Goal: Transaction & Acquisition: Purchase product/service

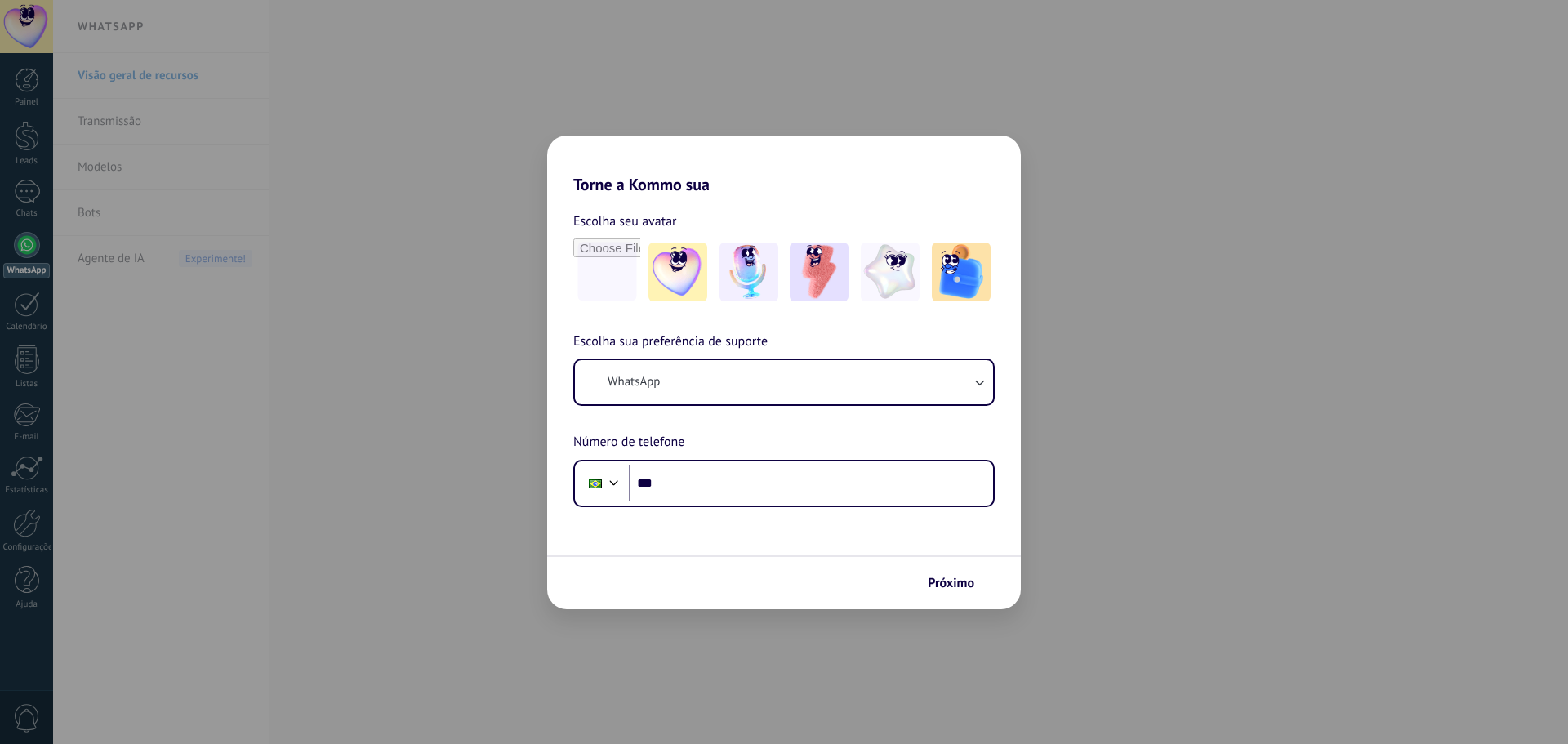
click at [34, 528] on div "Torne a Kommo sua Escolha seu avatar Escolha sua preferência de suporte WhatsAp…" at bounding box center [784, 372] width 1568 height 744
click at [1031, 172] on div "Torne a Kommo sua Escolha seu avatar Escolha sua preferência de suporte WhatsAp…" at bounding box center [784, 372] width 1568 height 744
click at [951, 595] on button "Próximo" at bounding box center [959, 583] width 76 height 28
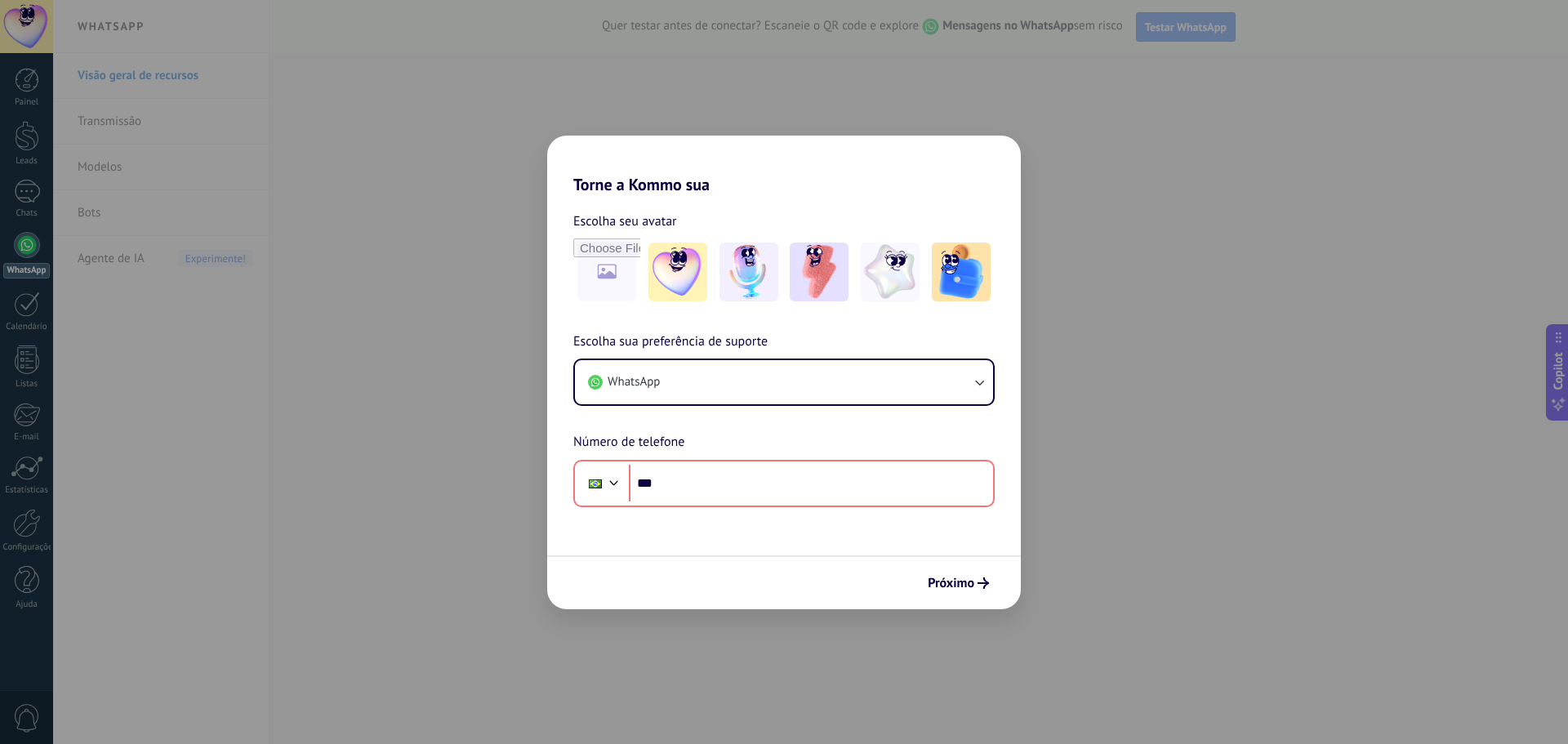
click at [1127, 563] on div "Torne a Kommo sua Escolha seu avatar Escolha sua preferência de suporte WhatsAp…" at bounding box center [784, 372] width 1568 height 744
click at [292, 492] on div "Torne a Kommo sua Escolha seu avatar Escolha sua preferência de suporte WhatsAp…" at bounding box center [784, 372] width 1568 height 744
click at [8, 498] on div "Torne a Kommo sua Escolha seu avatar Escolha sua preferência de suporte WhatsAp…" at bounding box center [784, 372] width 1568 height 744
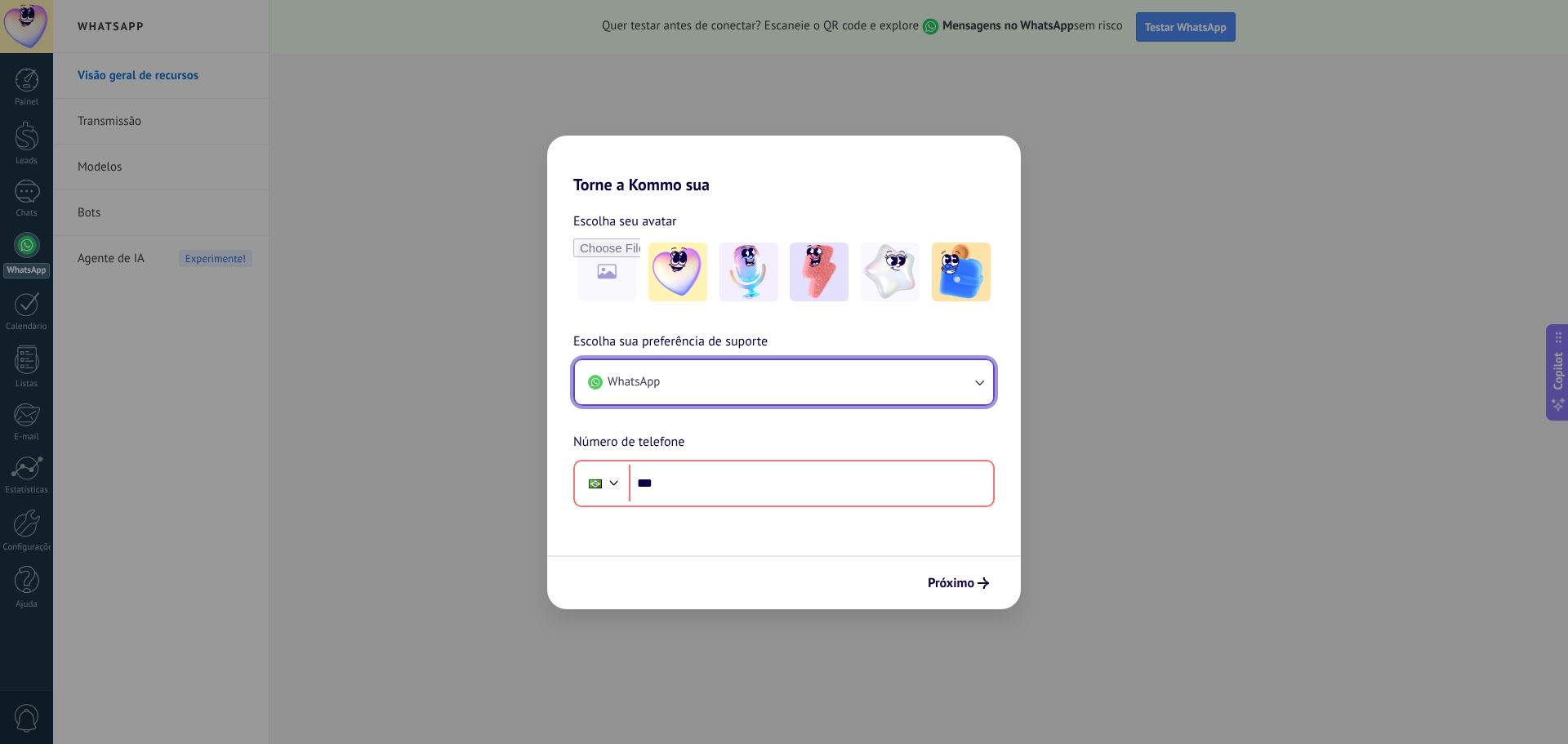
click at [684, 386] on button "WhatsApp" at bounding box center [784, 382] width 418 height 44
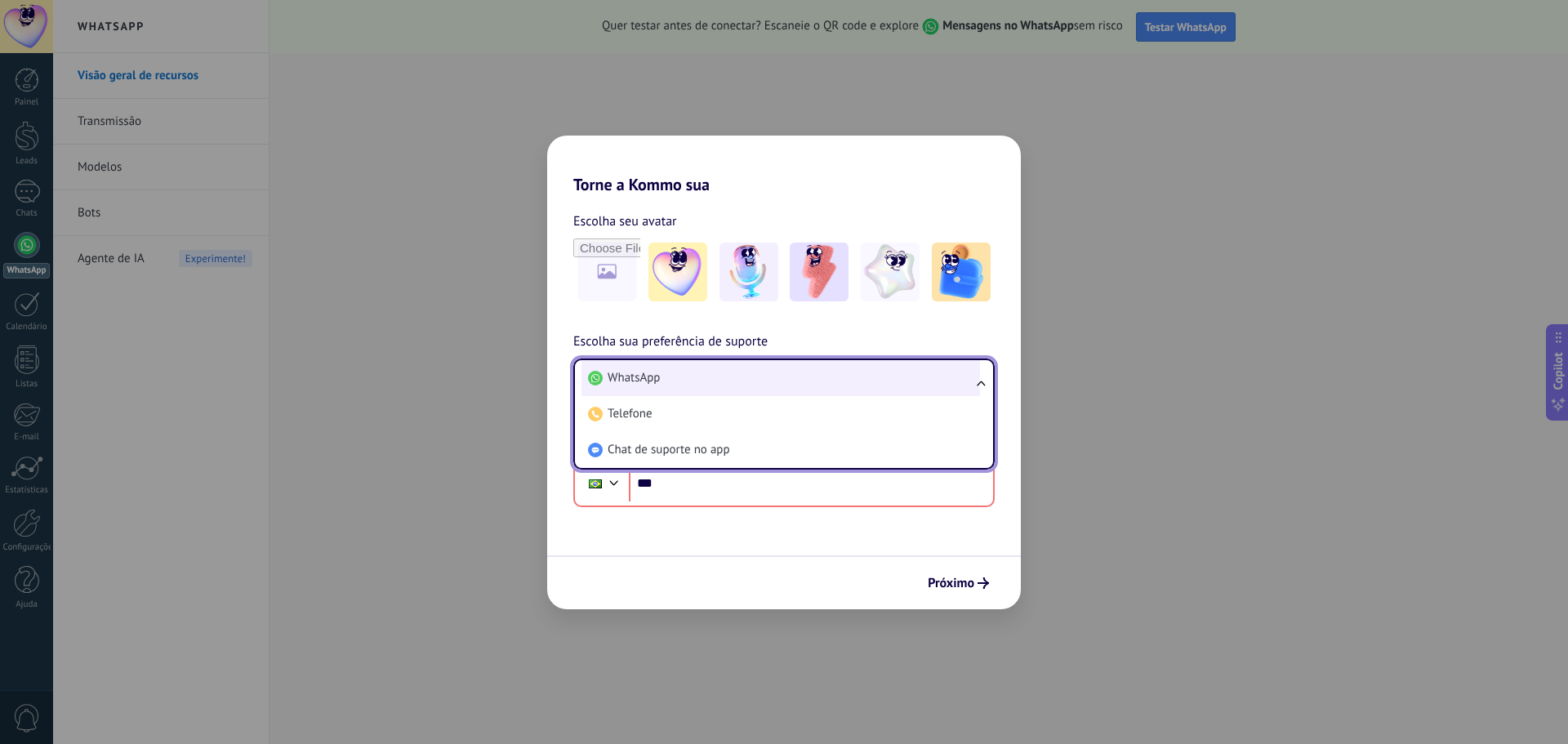
click at [706, 378] on li "WhatsApp" at bounding box center [781, 378] width 398 height 36
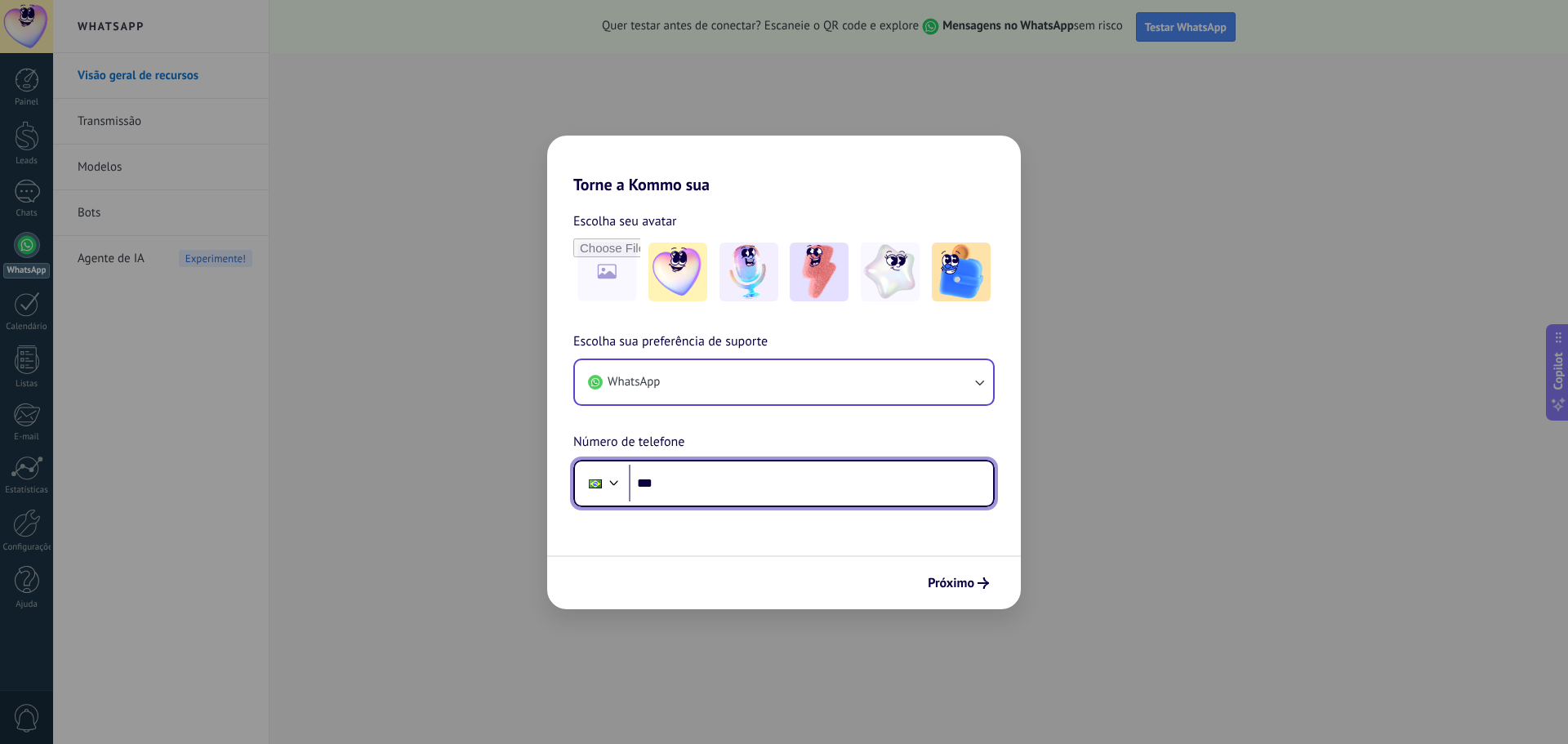
click at [687, 500] on input "***" at bounding box center [810, 484] width 365 height 38
type input "**********"
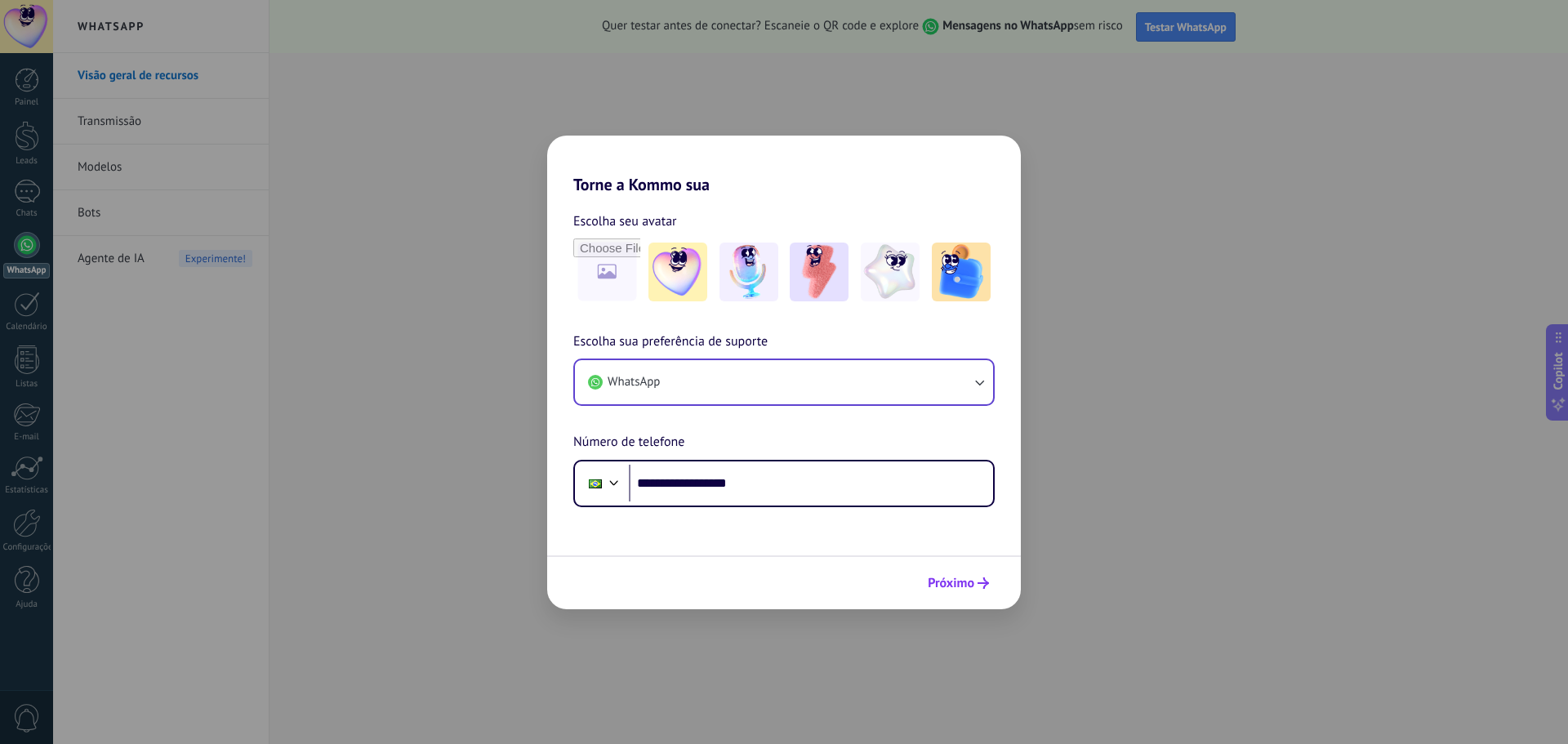
click at [971, 578] on span "Próximo" at bounding box center [951, 583] width 47 height 11
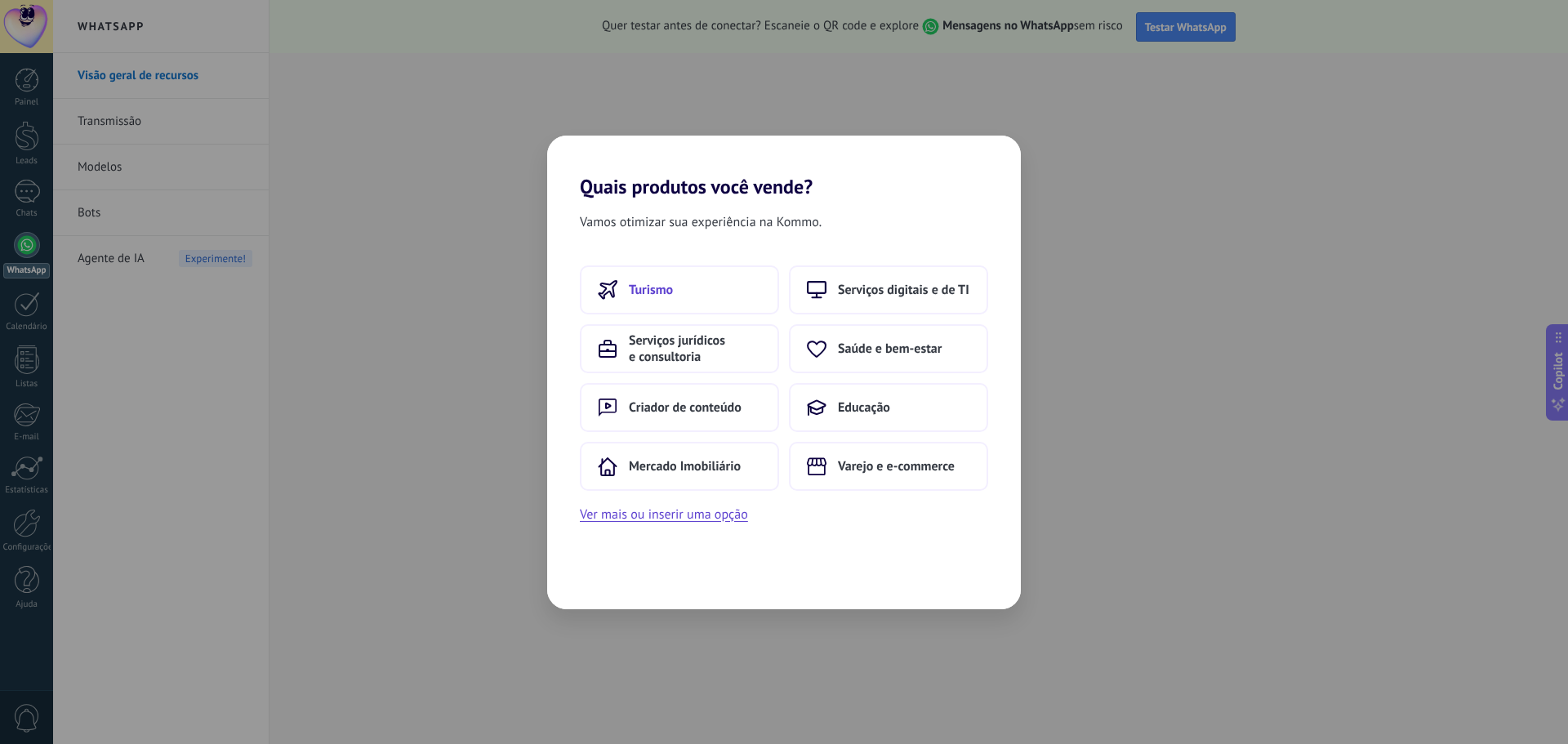
click at [699, 309] on button "Turismo" at bounding box center [679, 290] width 199 height 49
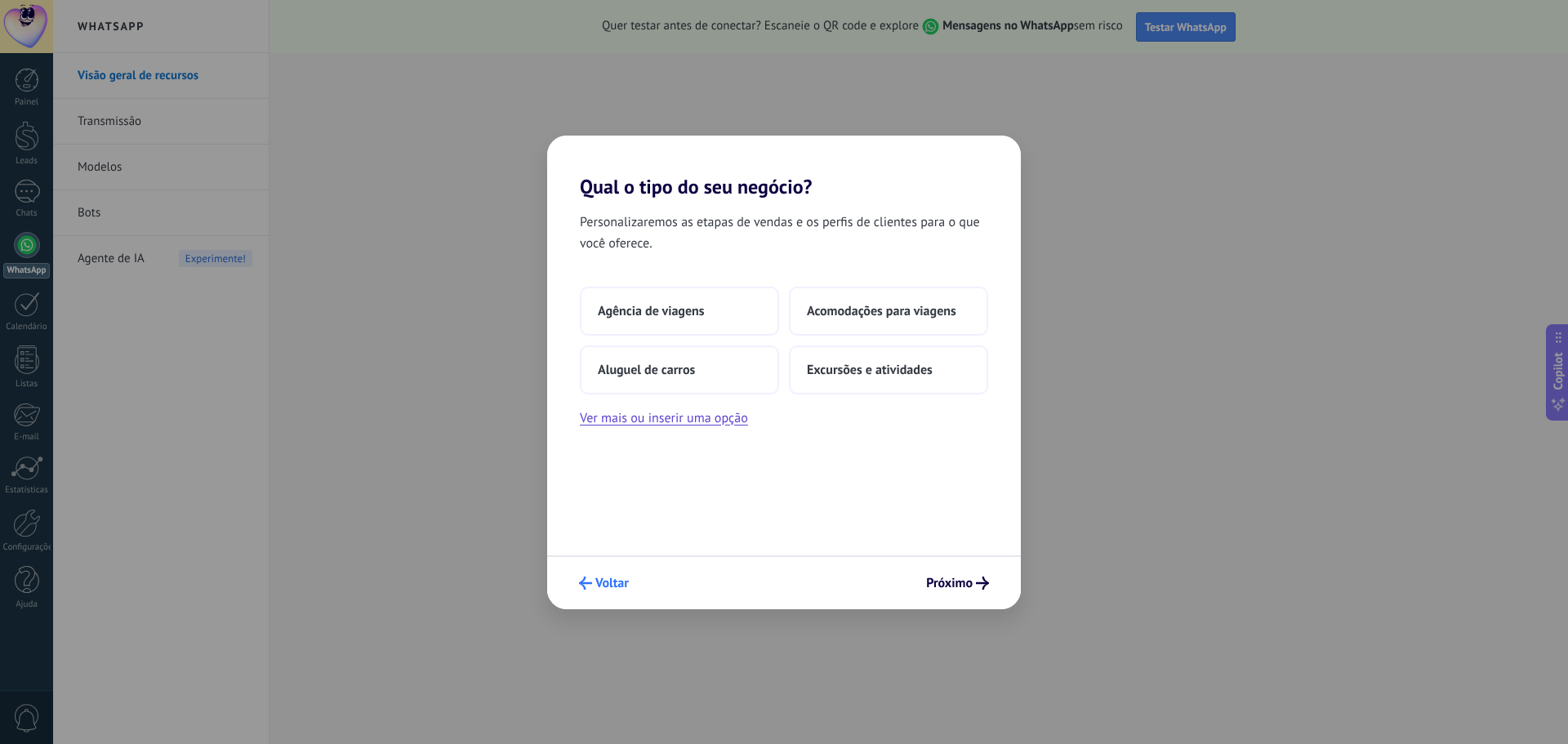
click at [594, 576] on button "Voltar" at bounding box center [603, 583] width 65 height 28
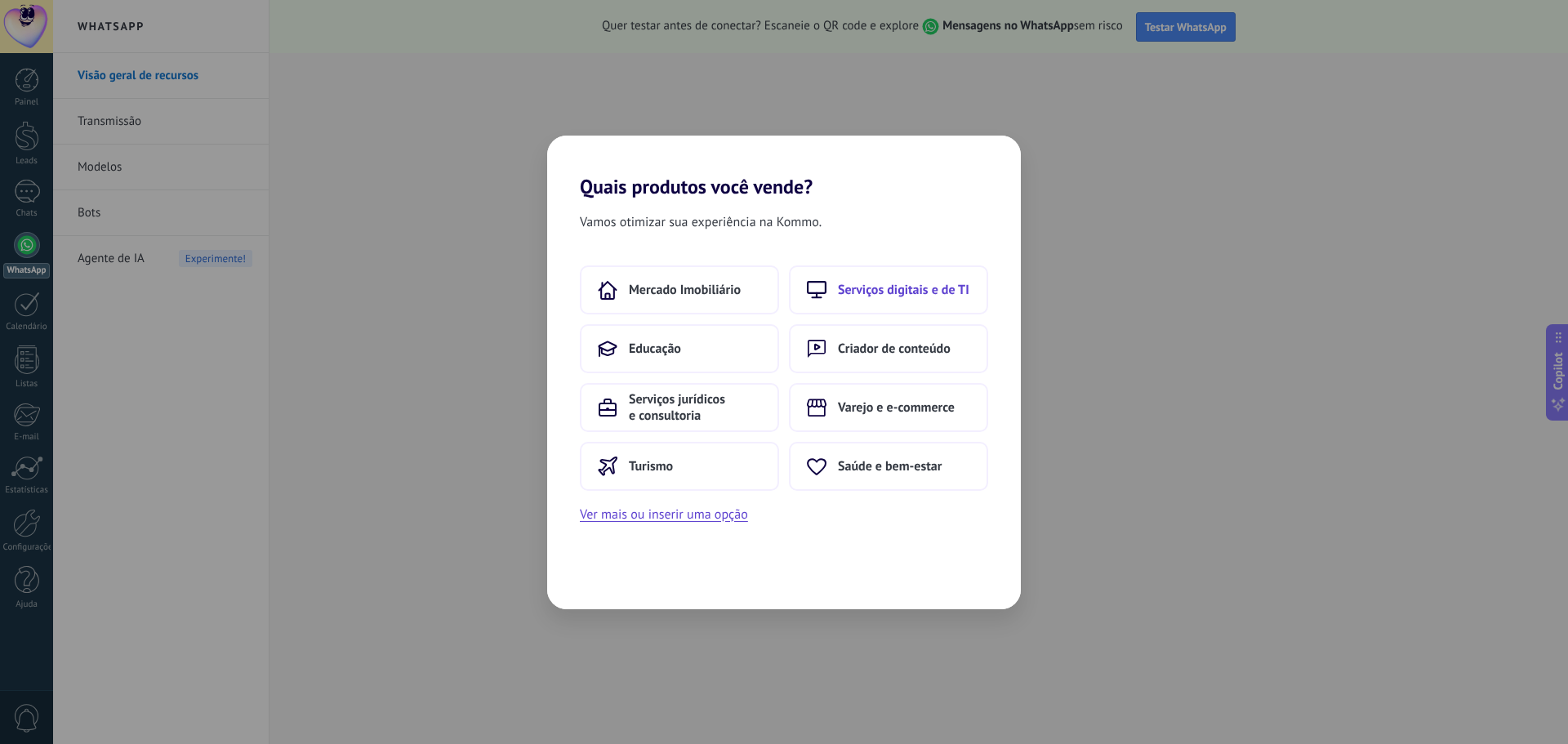
click at [853, 290] on span "Serviços digitais e de TI" at bounding box center [903, 290] width 132 height 16
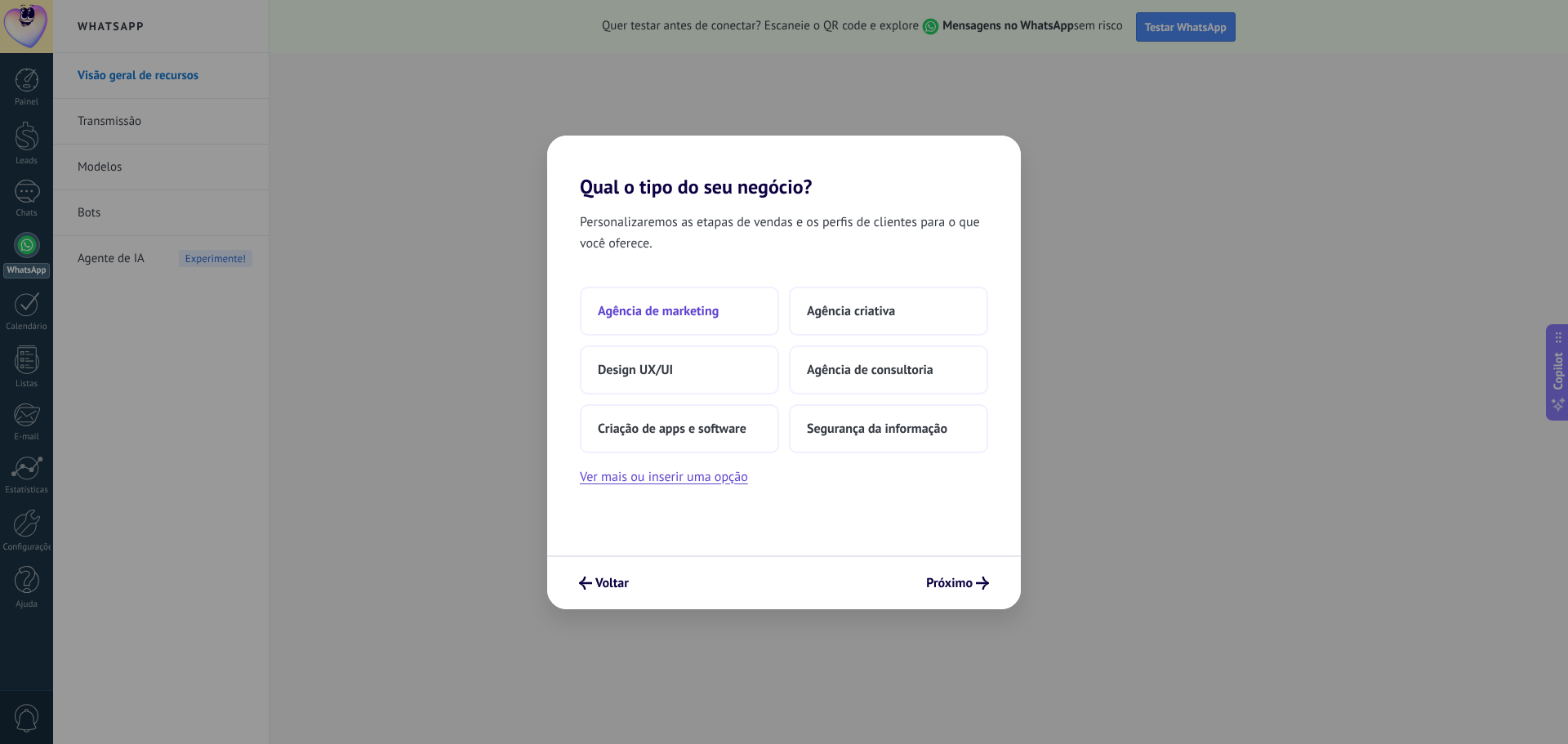
click at [664, 323] on button "Agência de marketing" at bounding box center [679, 311] width 199 height 49
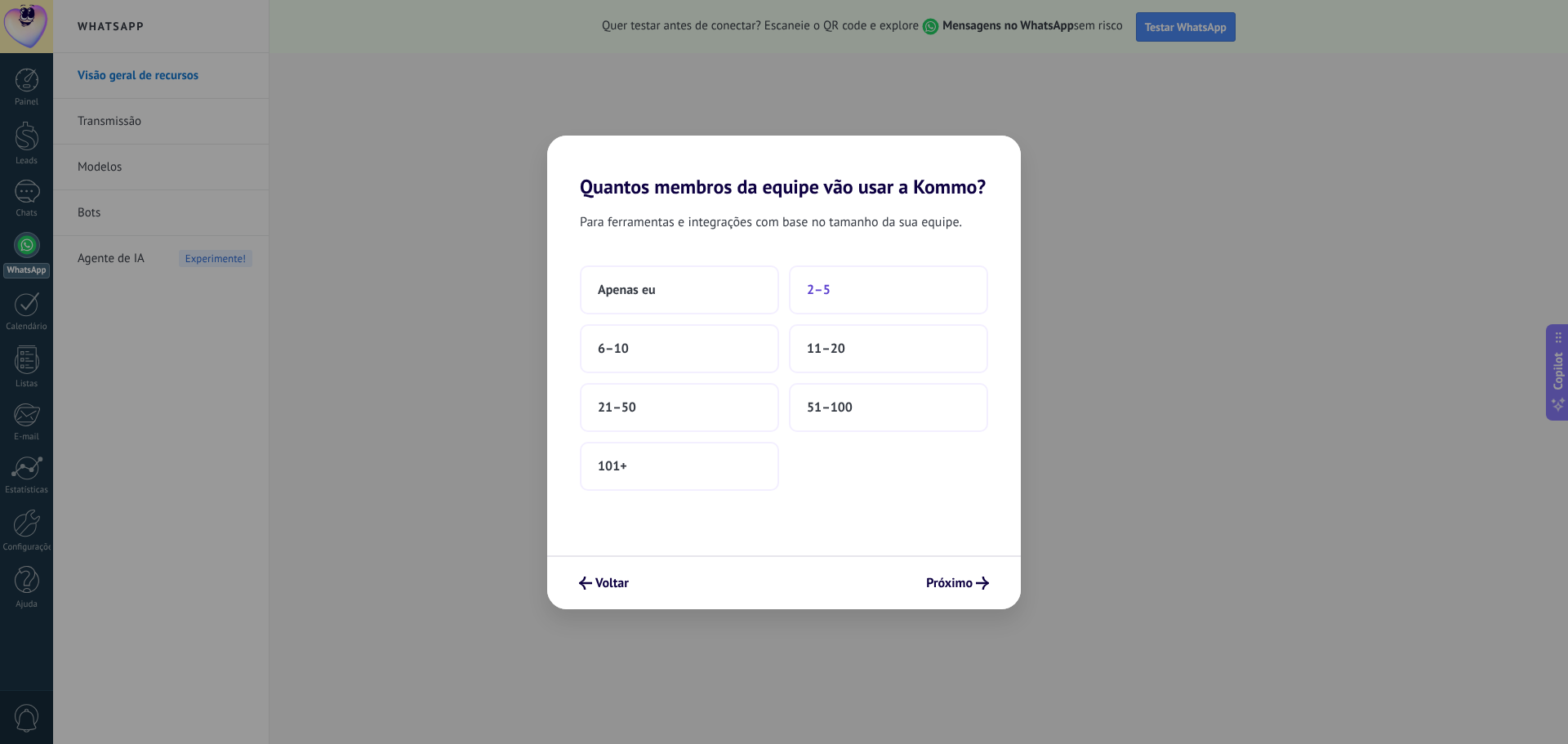
click at [839, 300] on button "2–5" at bounding box center [888, 290] width 199 height 49
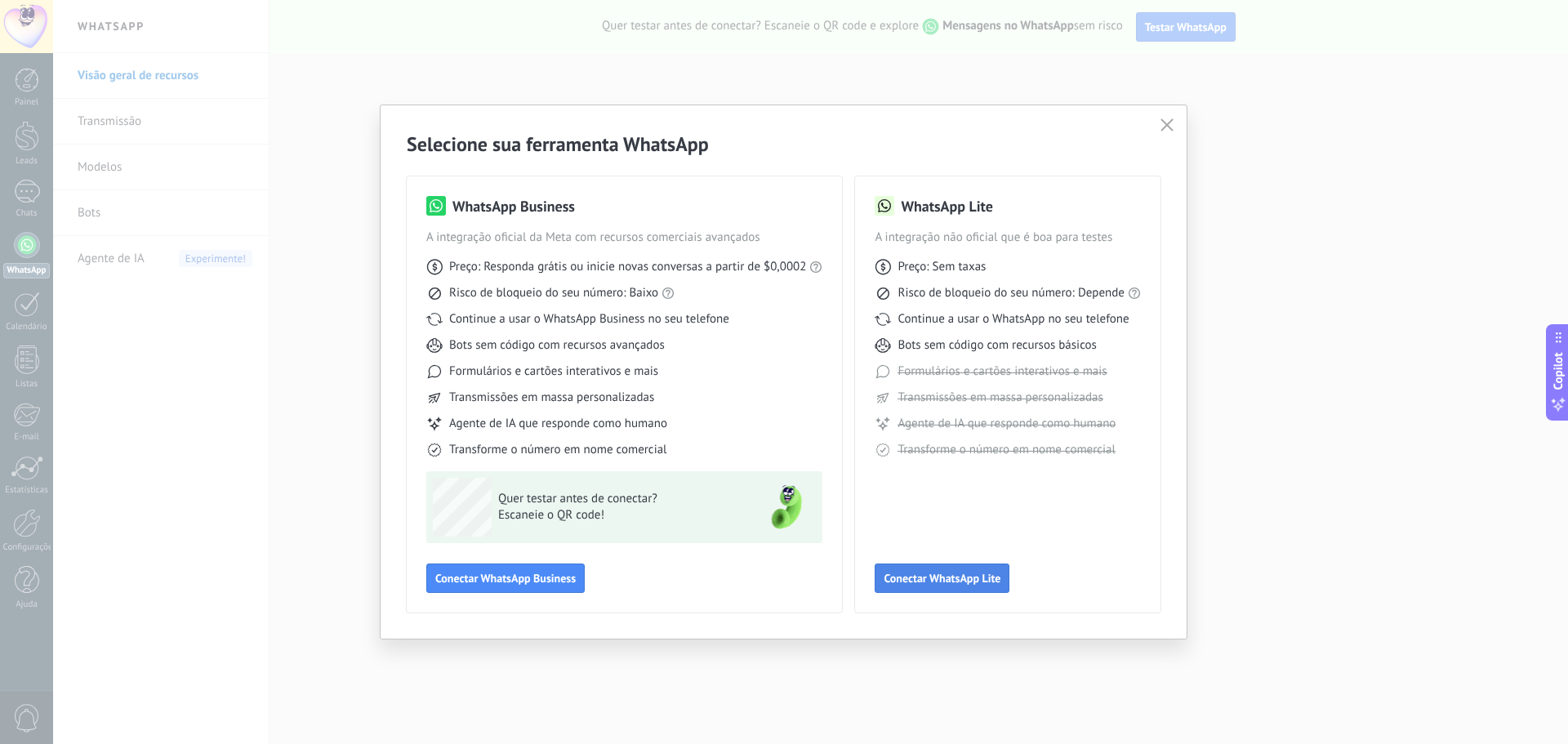
click at [996, 571] on button "Conectar WhatsApp Lite" at bounding box center [942, 578] width 134 height 29
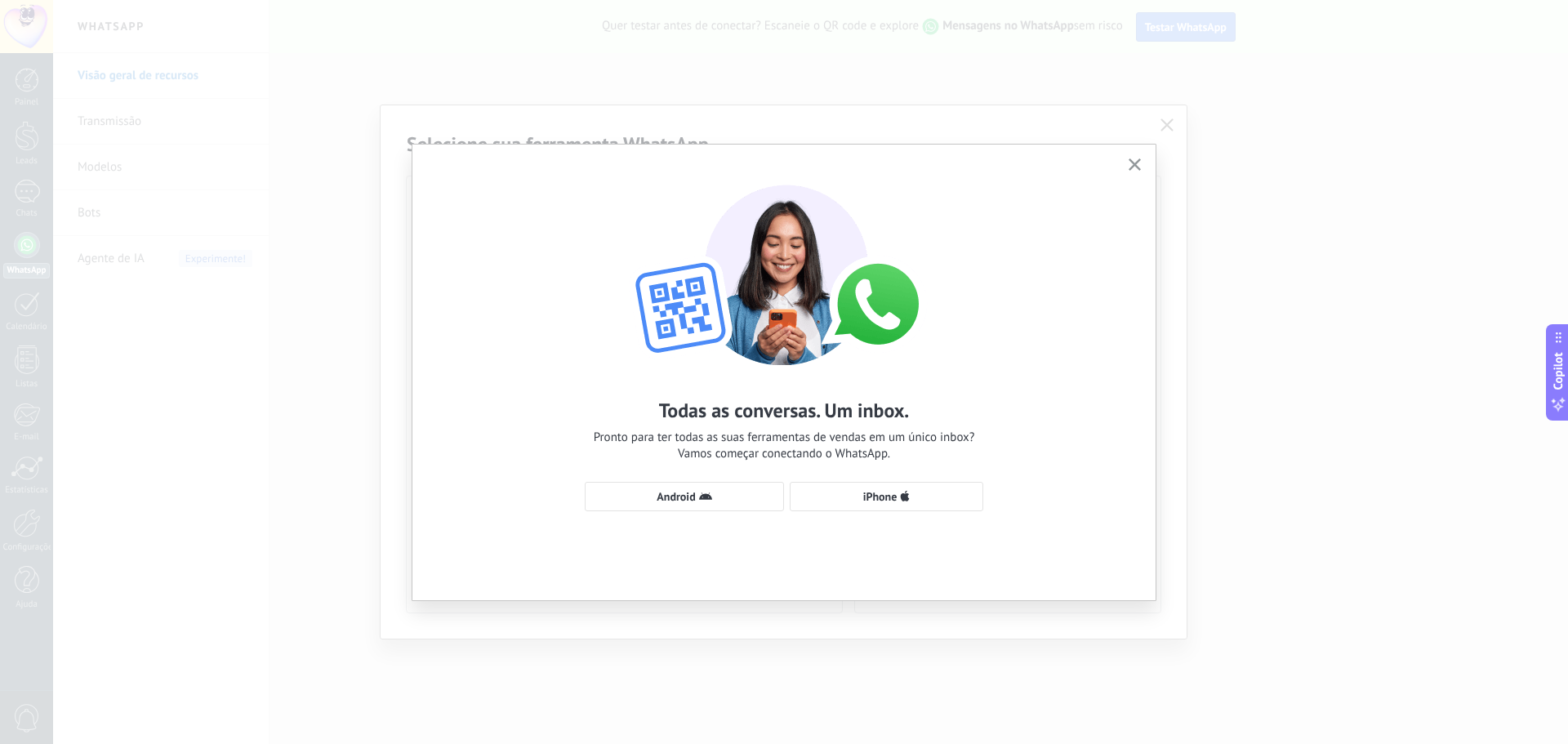
click at [1140, 158] on button "button" at bounding box center [1135, 166] width 21 height 22
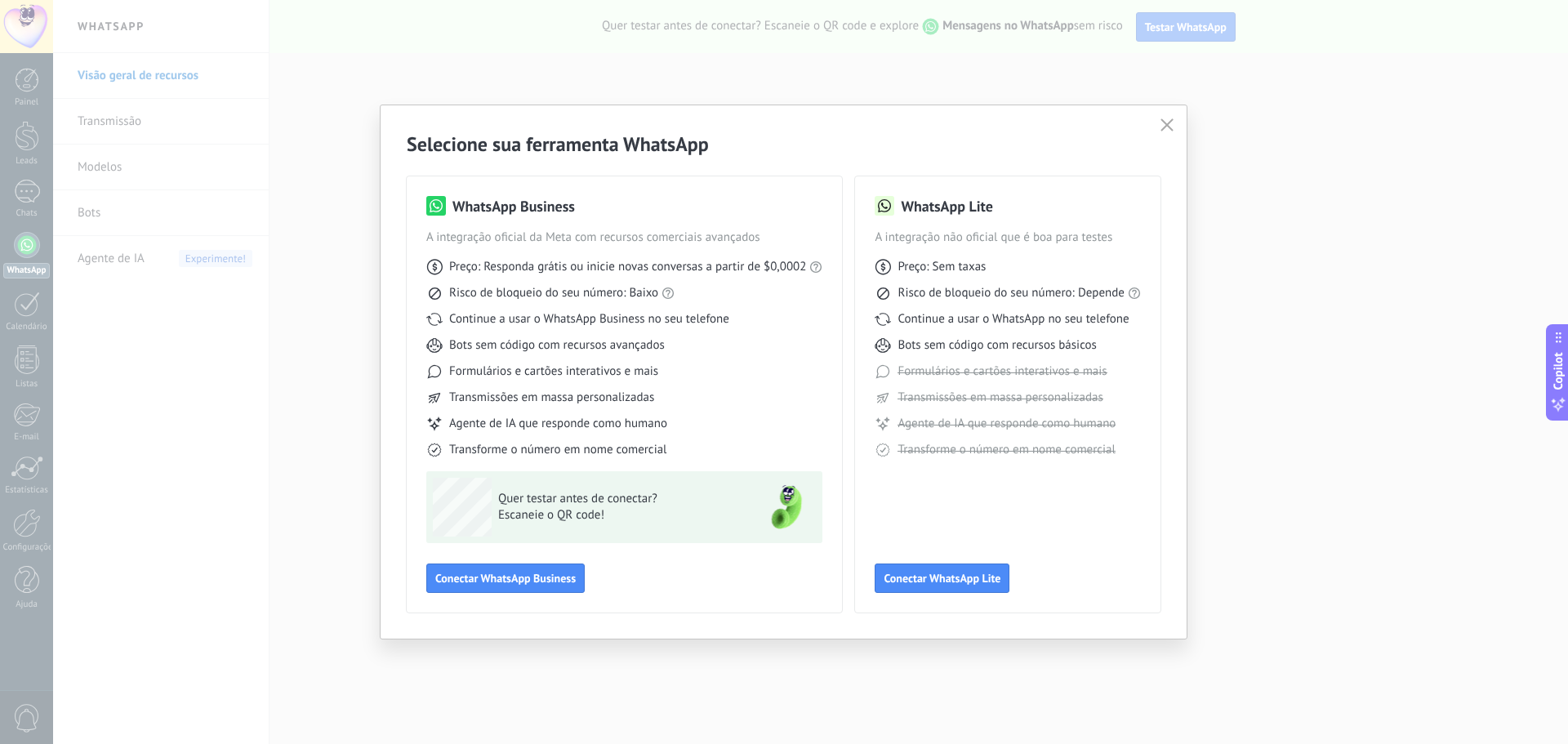
click at [1171, 126] on icon "button" at bounding box center [1166, 124] width 13 height 13
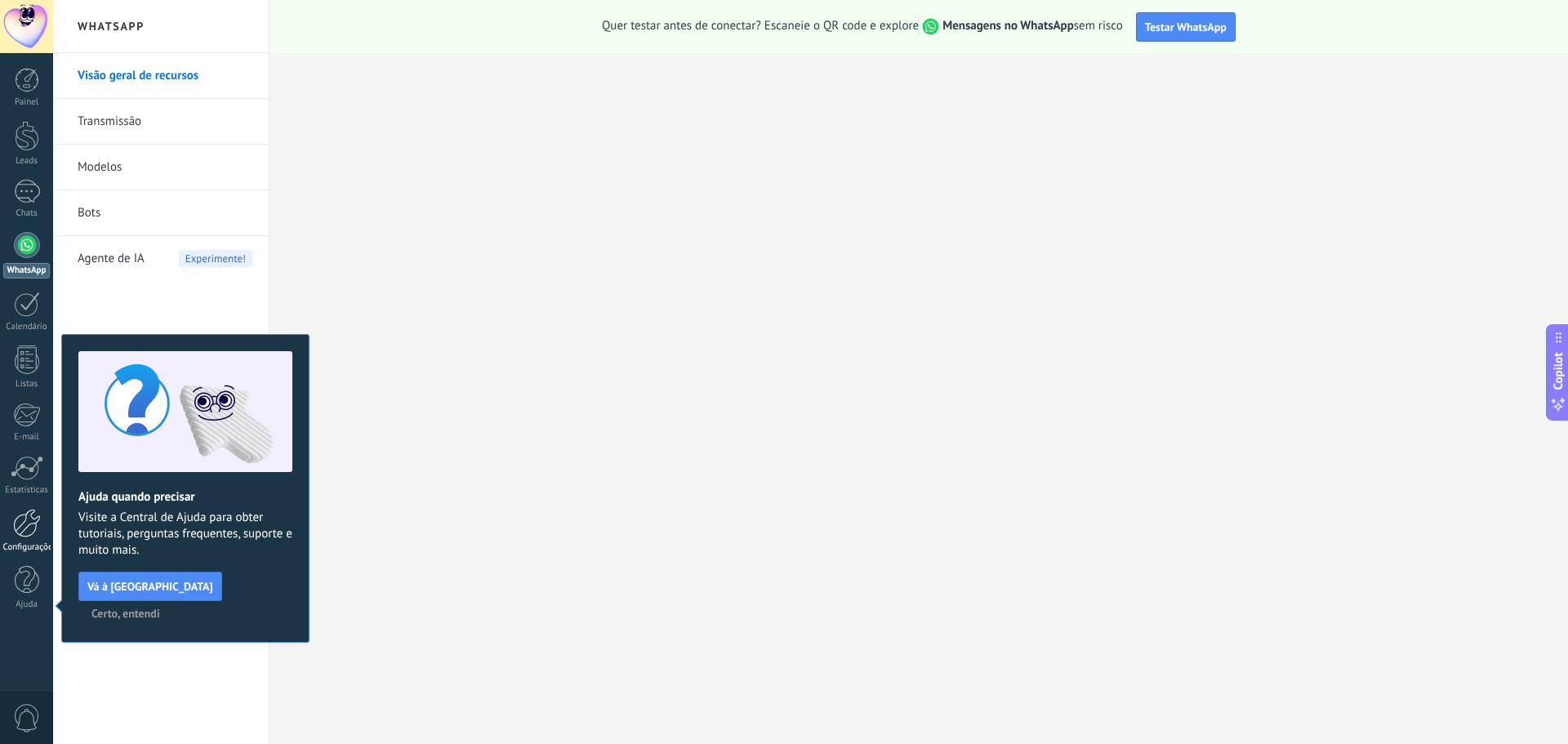
click at [13, 532] on div at bounding box center [27, 522] width 28 height 28
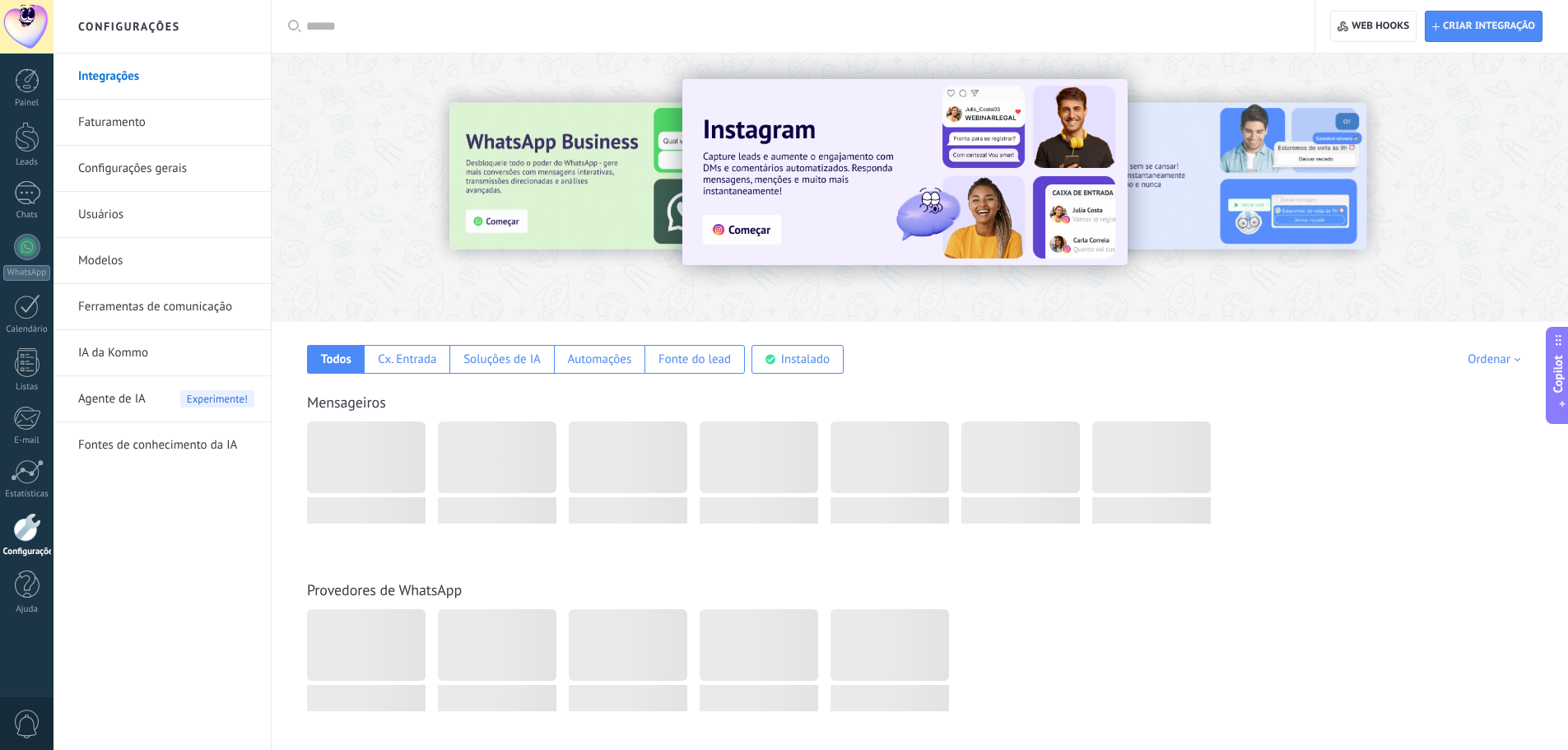
click at [120, 122] on link "Faturamento" at bounding box center [166, 123] width 176 height 46
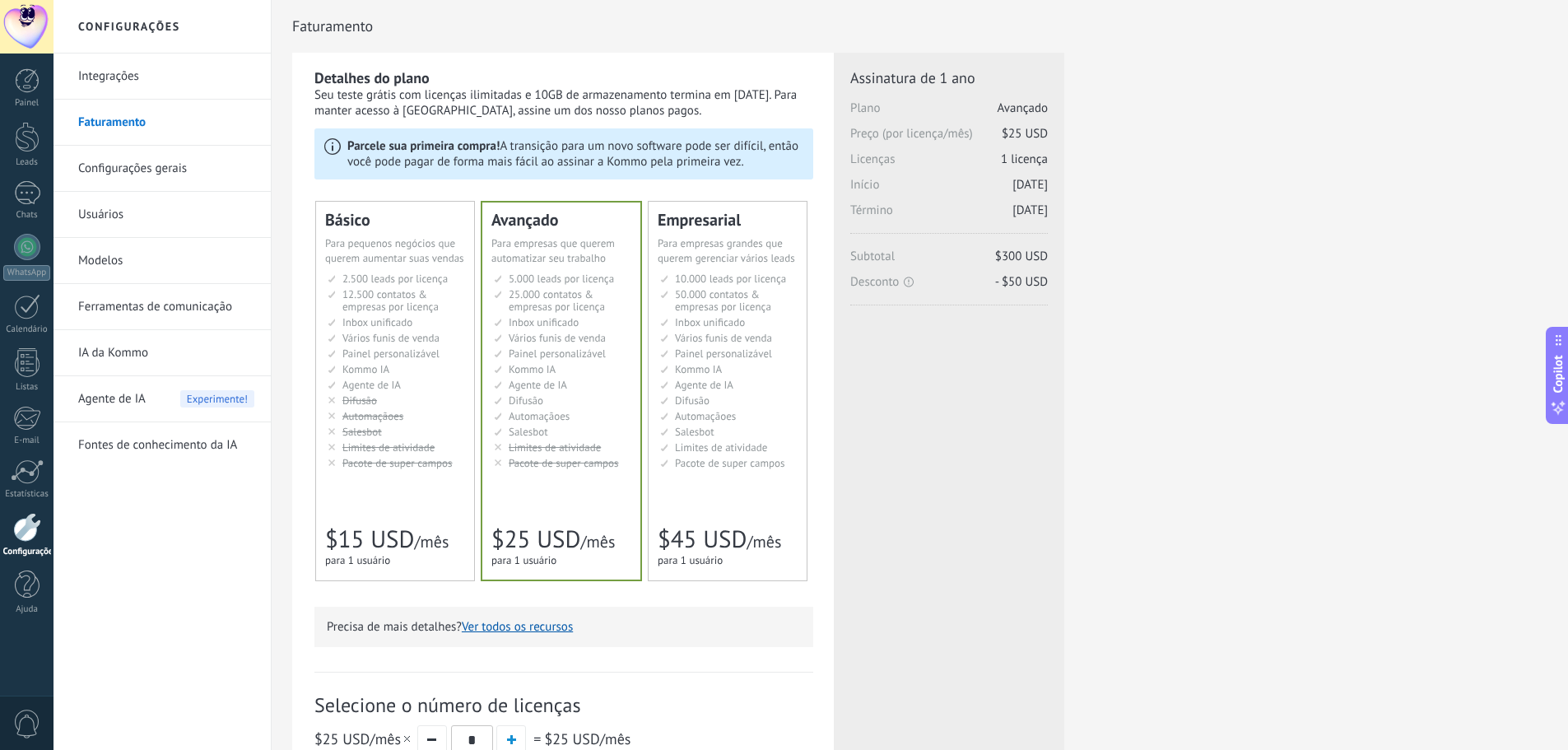
click at [705, 357] on span "Painel personalizável" at bounding box center [724, 354] width 97 height 14
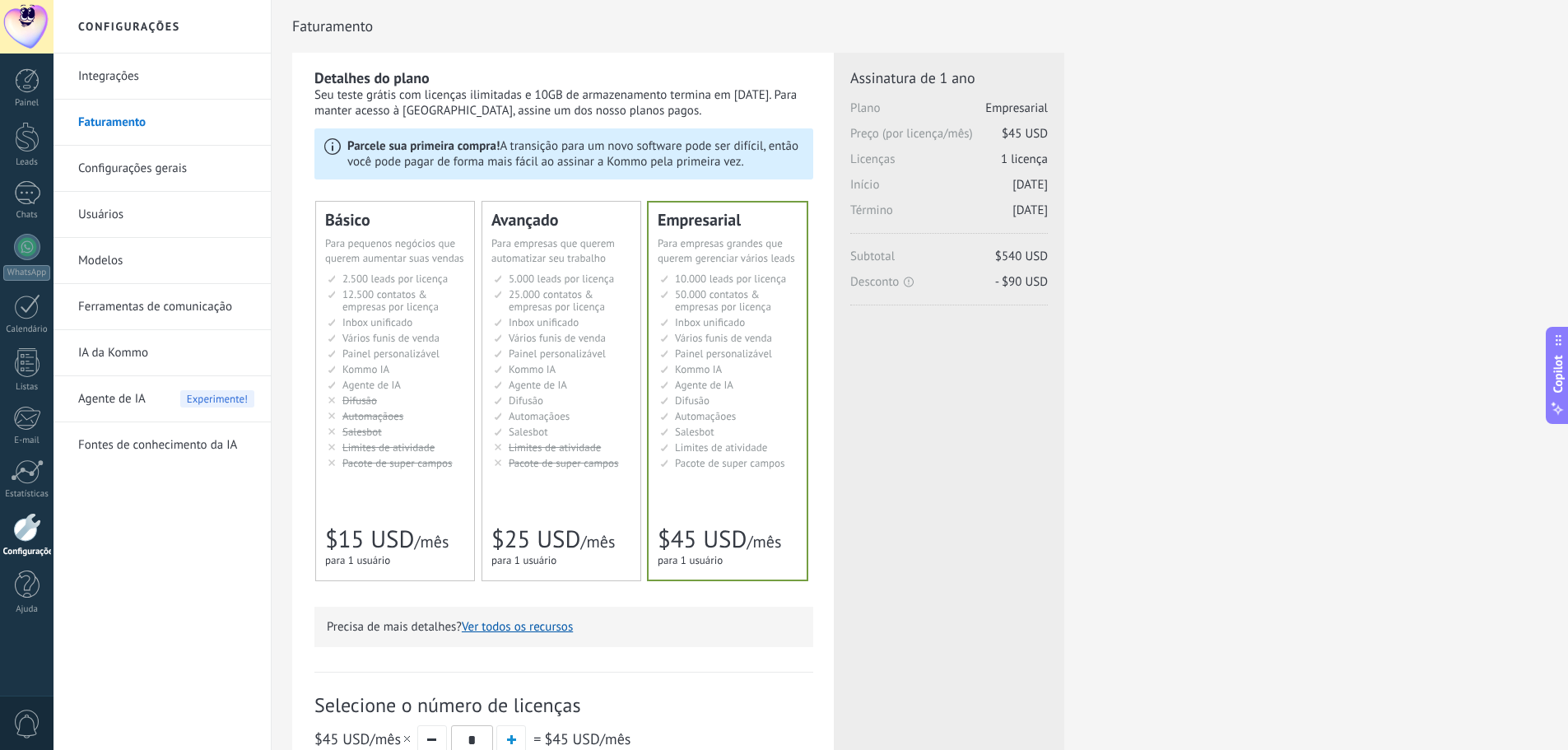
click at [566, 441] on span "Limites de atividade" at bounding box center [554, 448] width 92 height 14
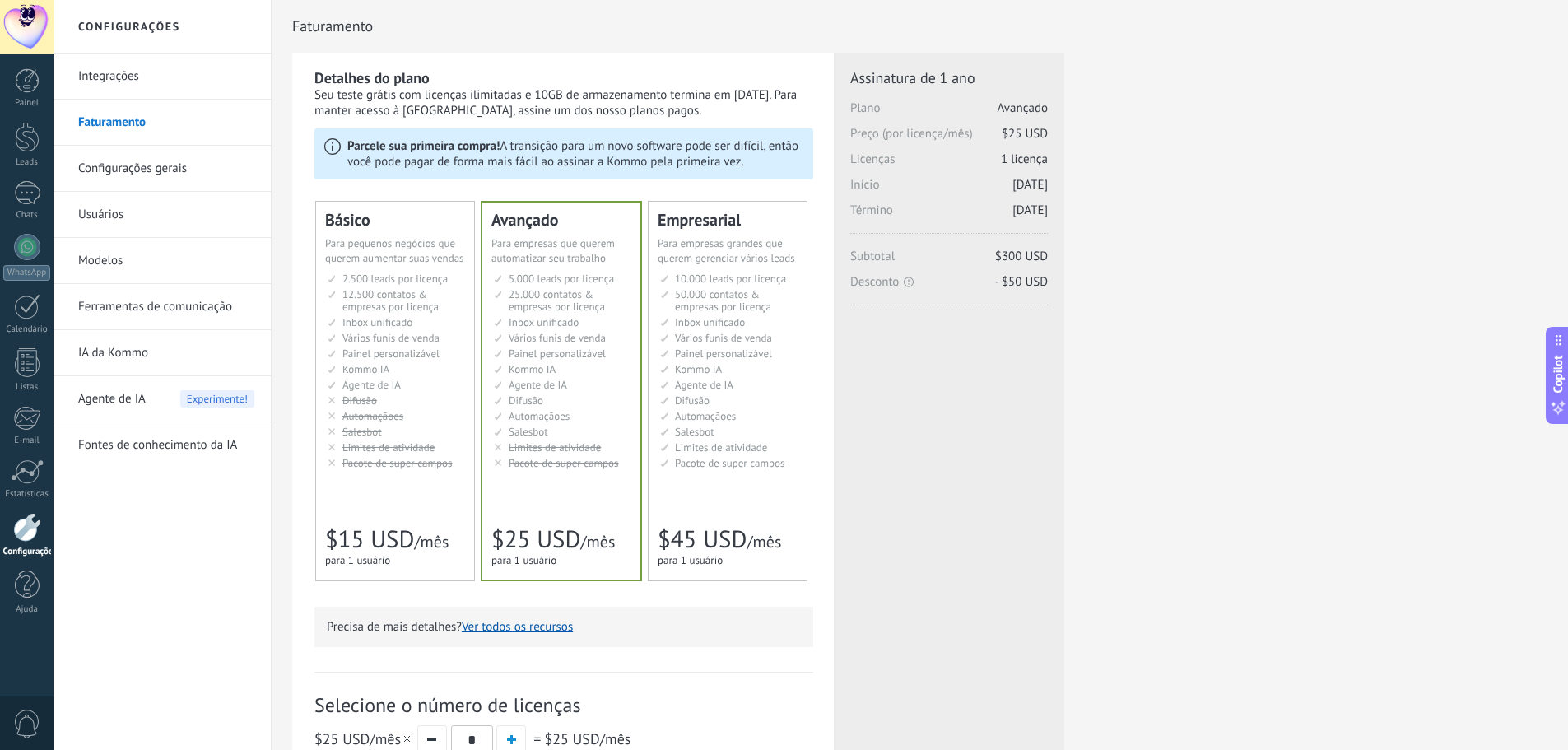
click at [764, 381] on li "AI-агент AI agent Agente de IA AI agent Agente de IA Agen AI AI Temsilcisi" at bounding box center [729, 385] width 137 height 12
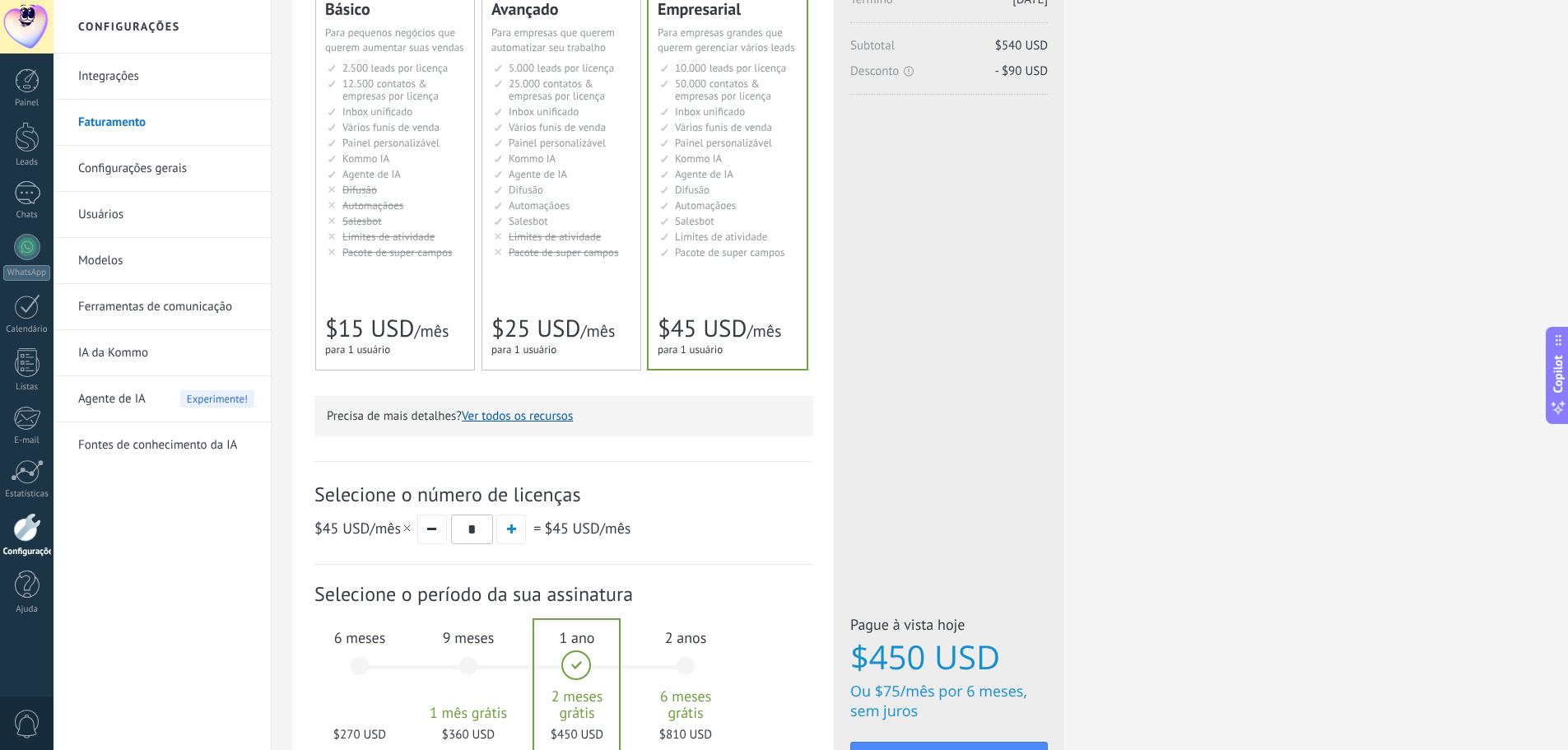
scroll to position [366, 0]
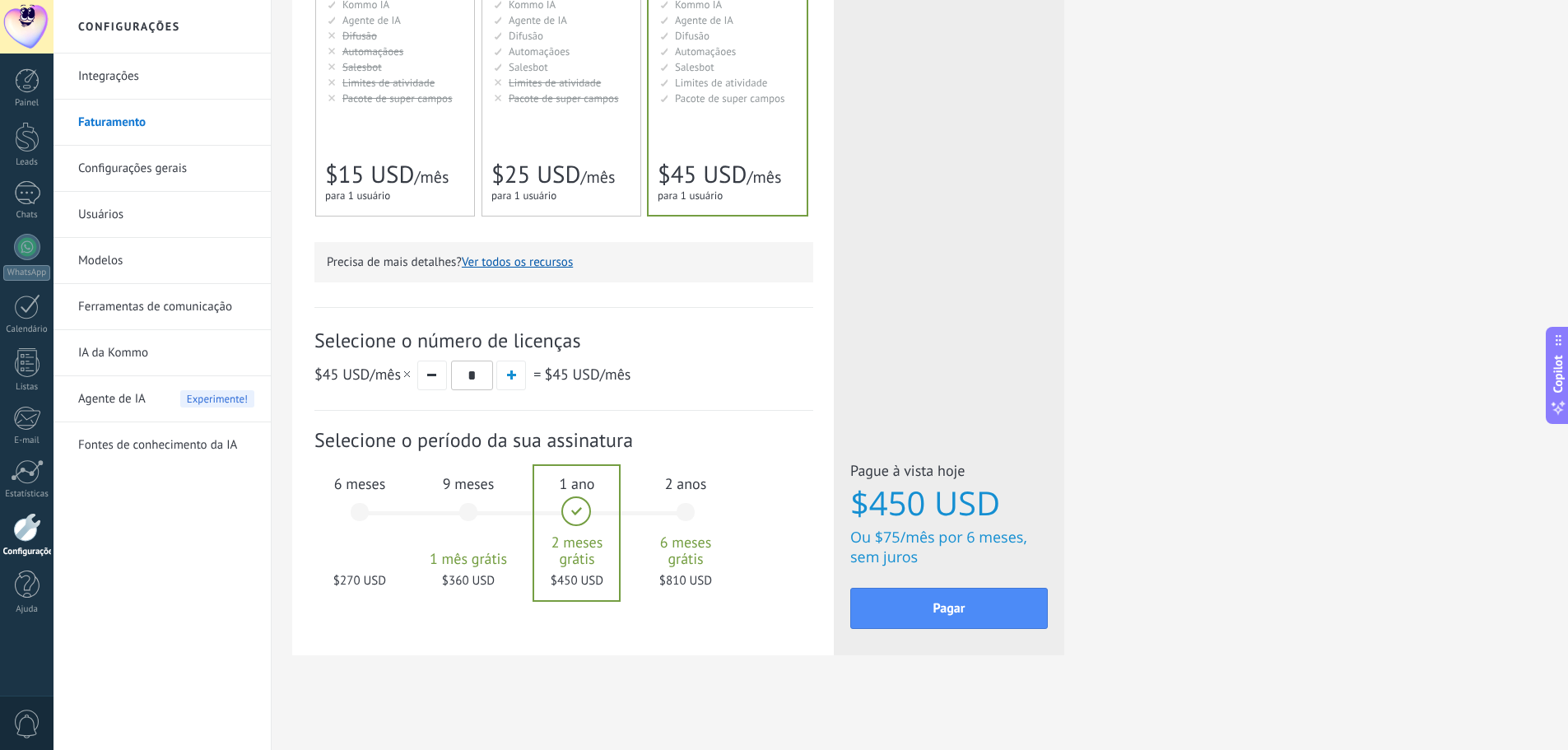
click at [364, 526] on div "6 meses $270 USD" at bounding box center [360, 520] width 89 height 116
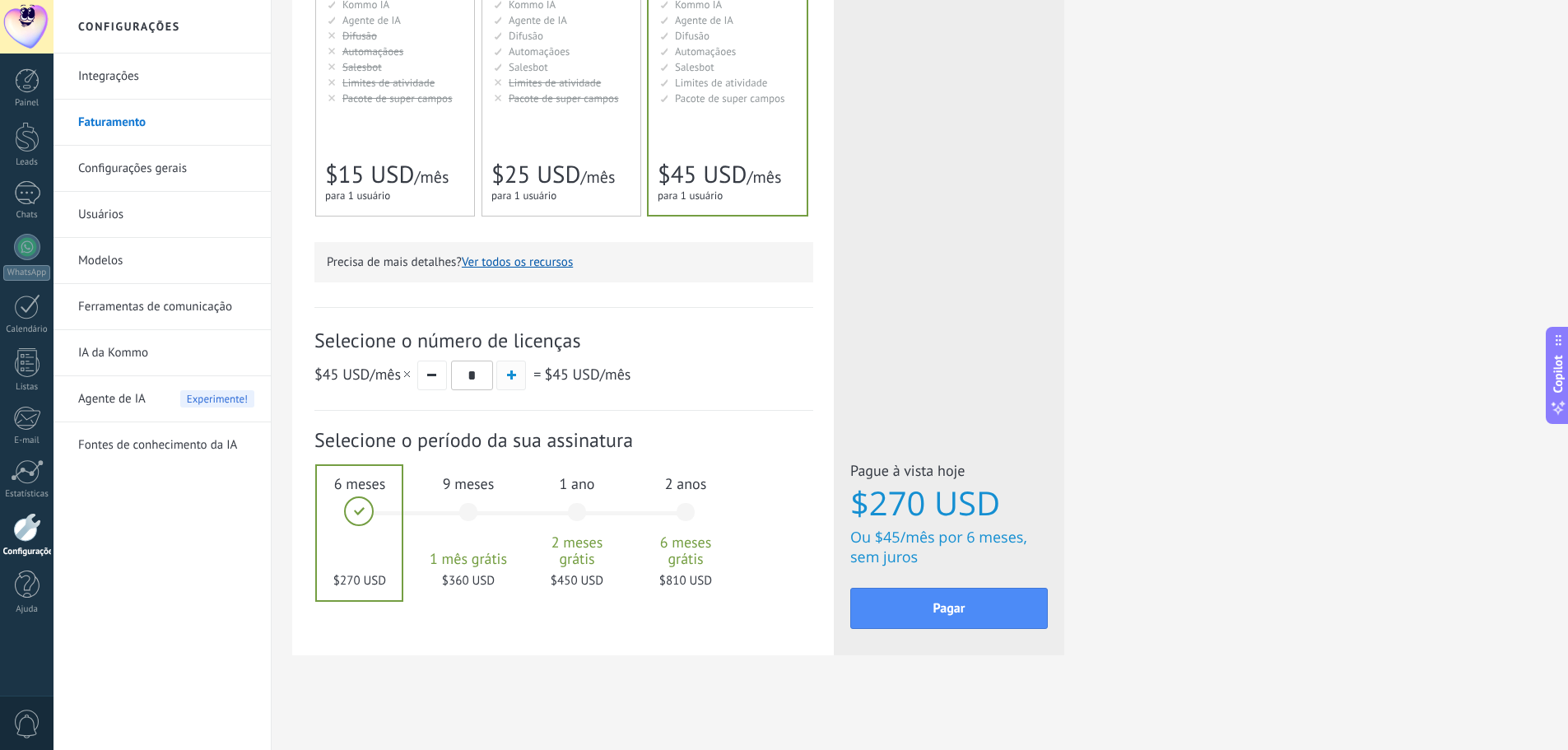
click at [507, 368] on button "button" at bounding box center [511, 375] width 30 height 30
click at [436, 383] on button "button" at bounding box center [432, 375] width 30 height 30
click at [506, 373] on button "button" at bounding box center [511, 375] width 30 height 30
click at [506, 373] on button "button" at bounding box center [511, 375] width 30 height 30
click at [425, 378] on button "button" at bounding box center [432, 375] width 30 height 30
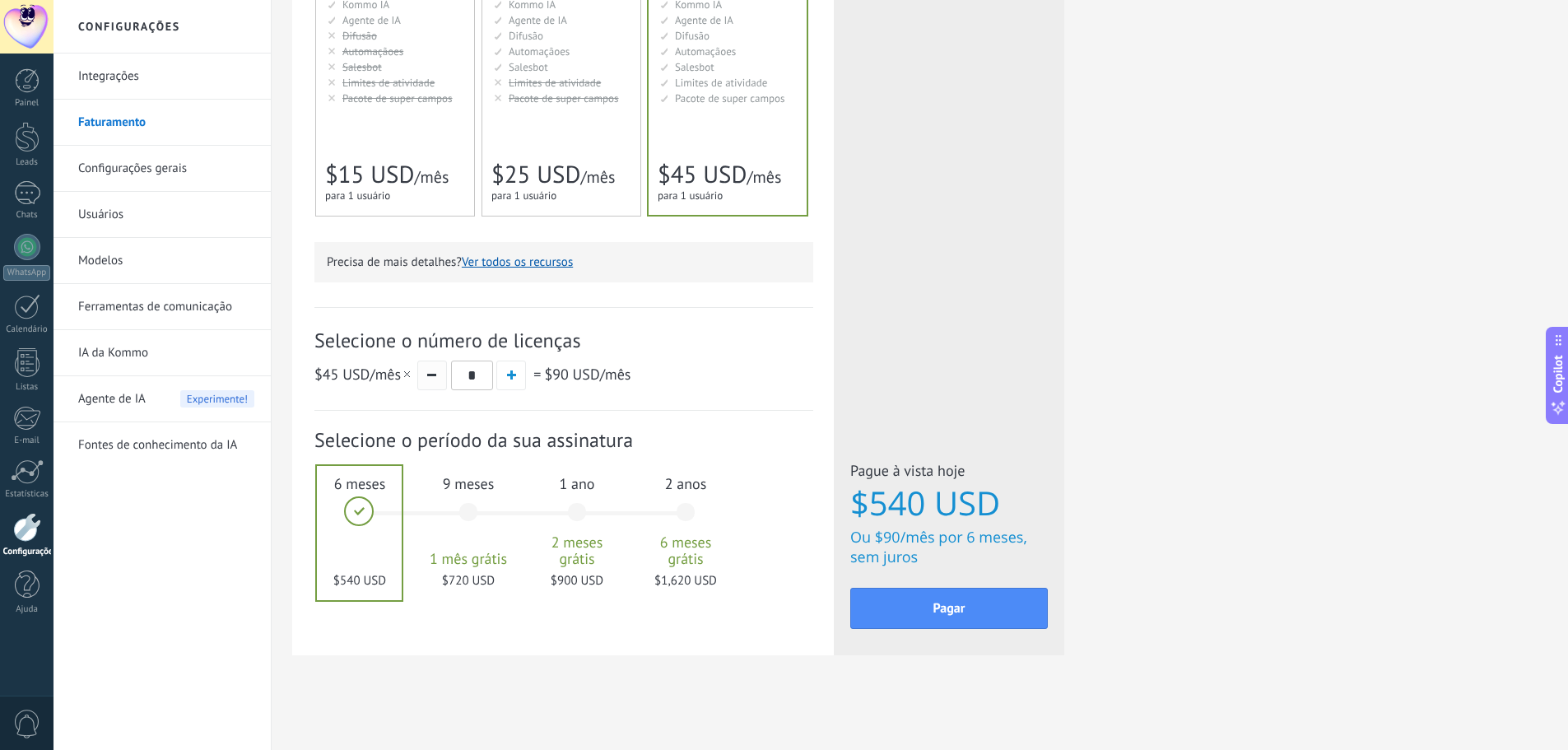
click at [425, 378] on button "button" at bounding box center [432, 375] width 30 height 30
type input "*"
click at [938, 614] on span "Pagar" at bounding box center [949, 607] width 32 height 11
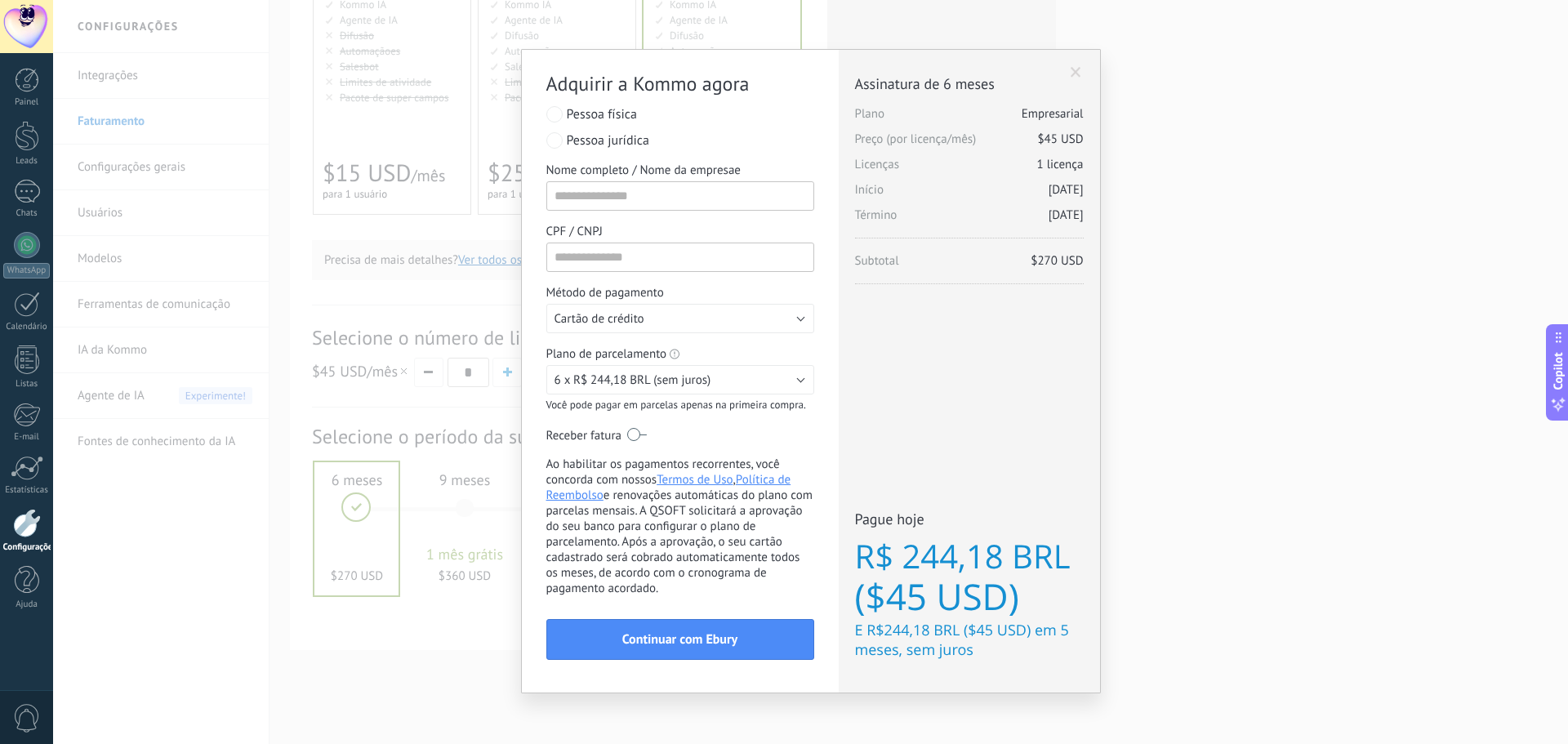
scroll to position [7, 0]
click at [1071, 66] on span at bounding box center [1076, 70] width 10 height 11
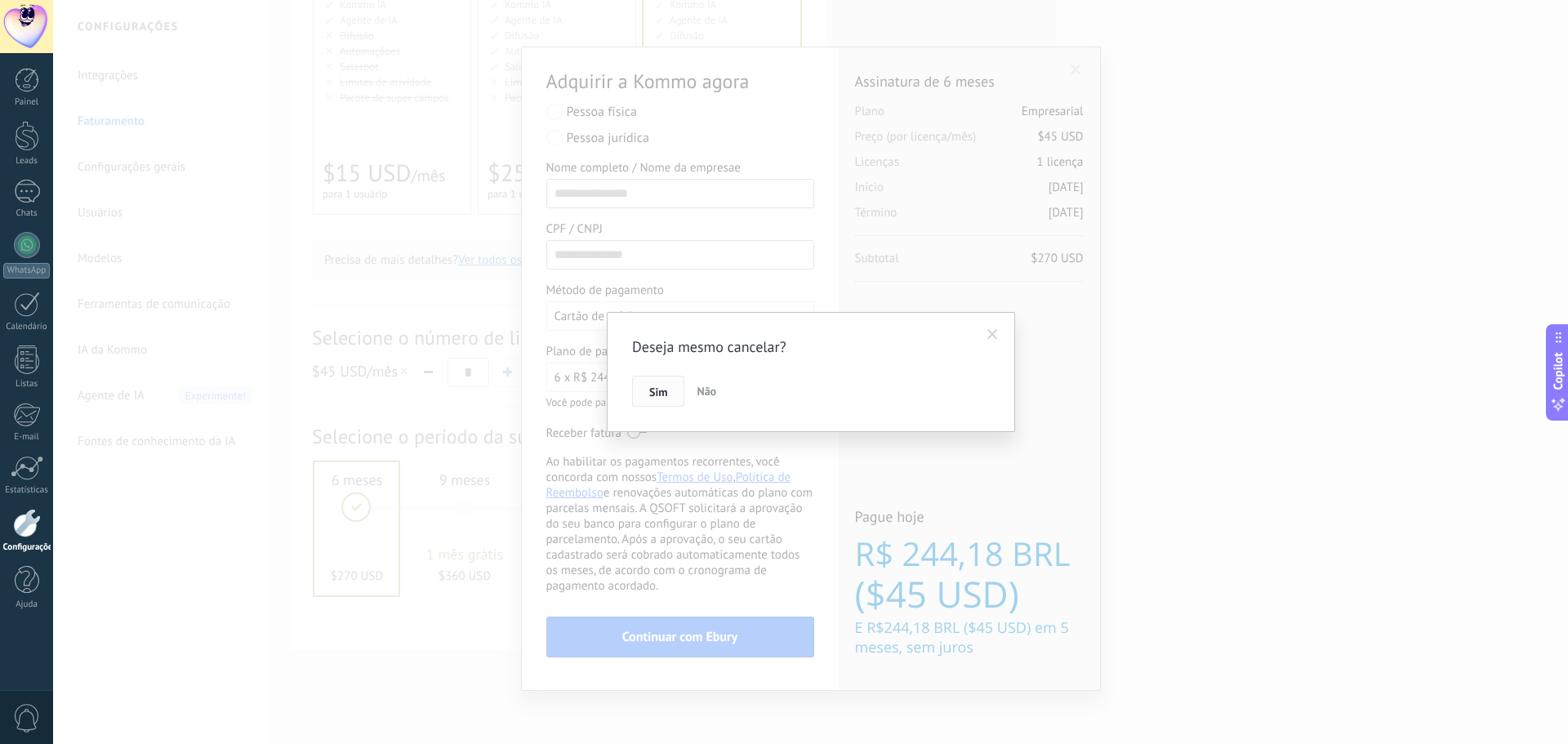
click at [648, 397] on button "Sim" at bounding box center [658, 391] width 53 height 31
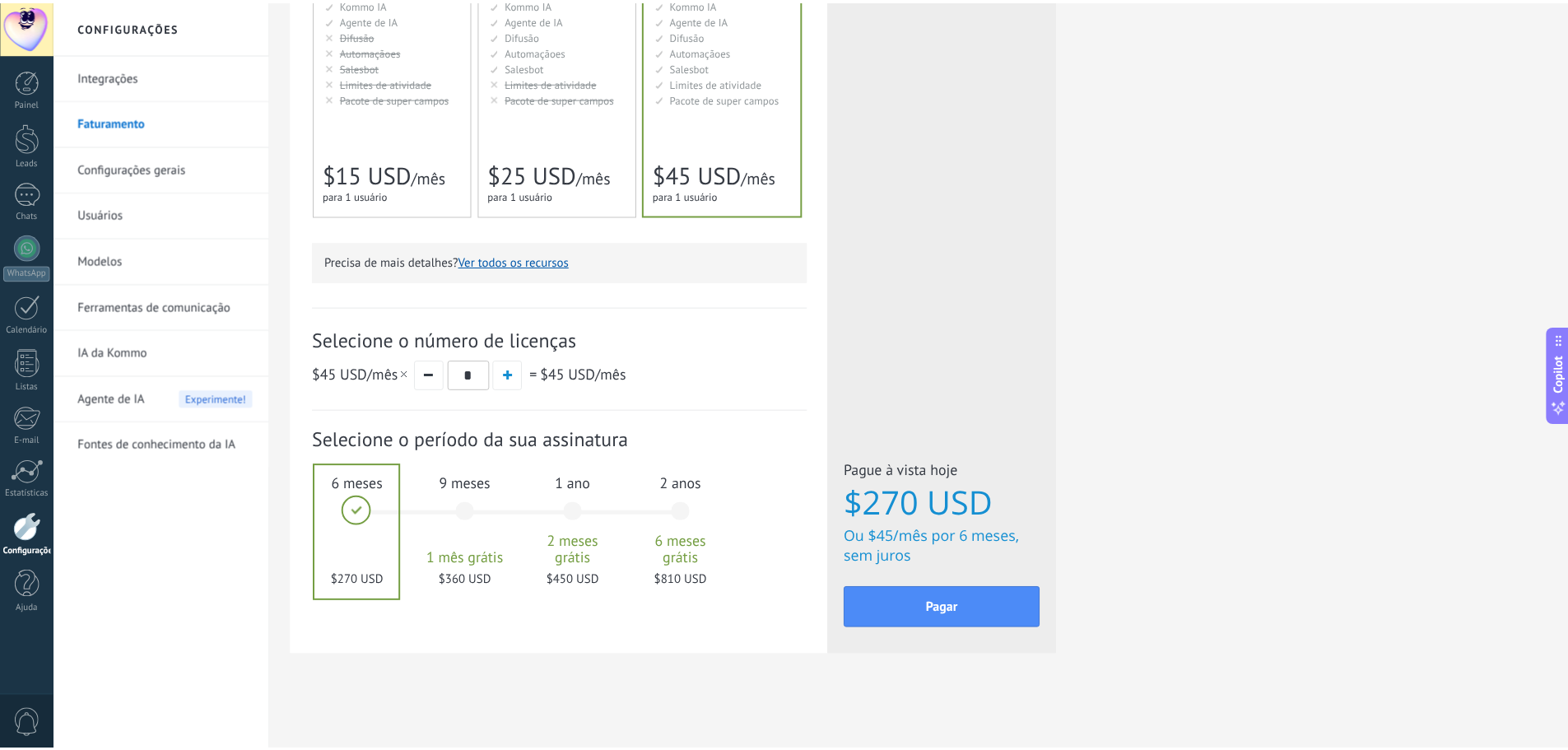
scroll to position [0, 0]
